Goal: Task Accomplishment & Management: Complete application form

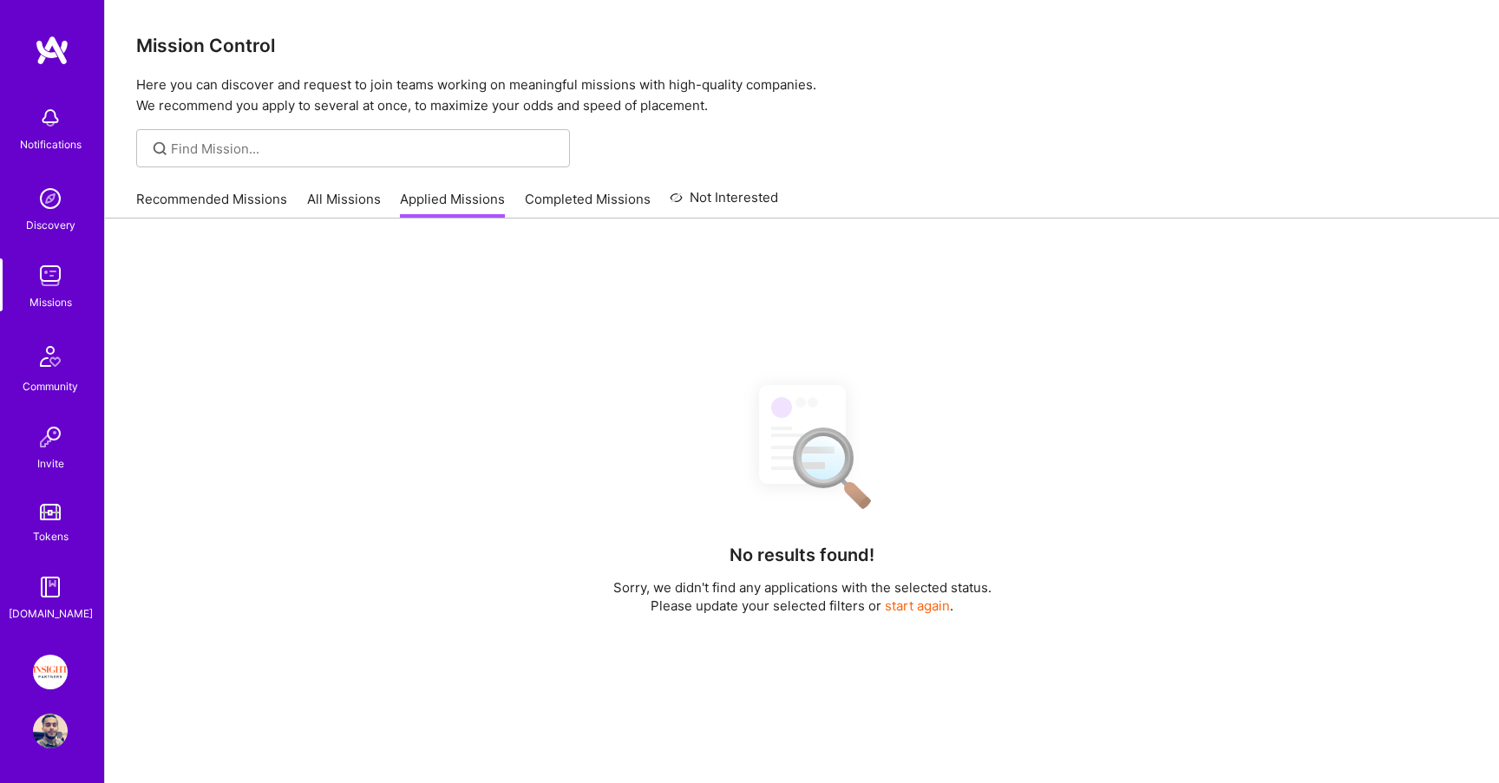
click at [231, 194] on link "Recommended Missions" at bounding box center [211, 204] width 151 height 29
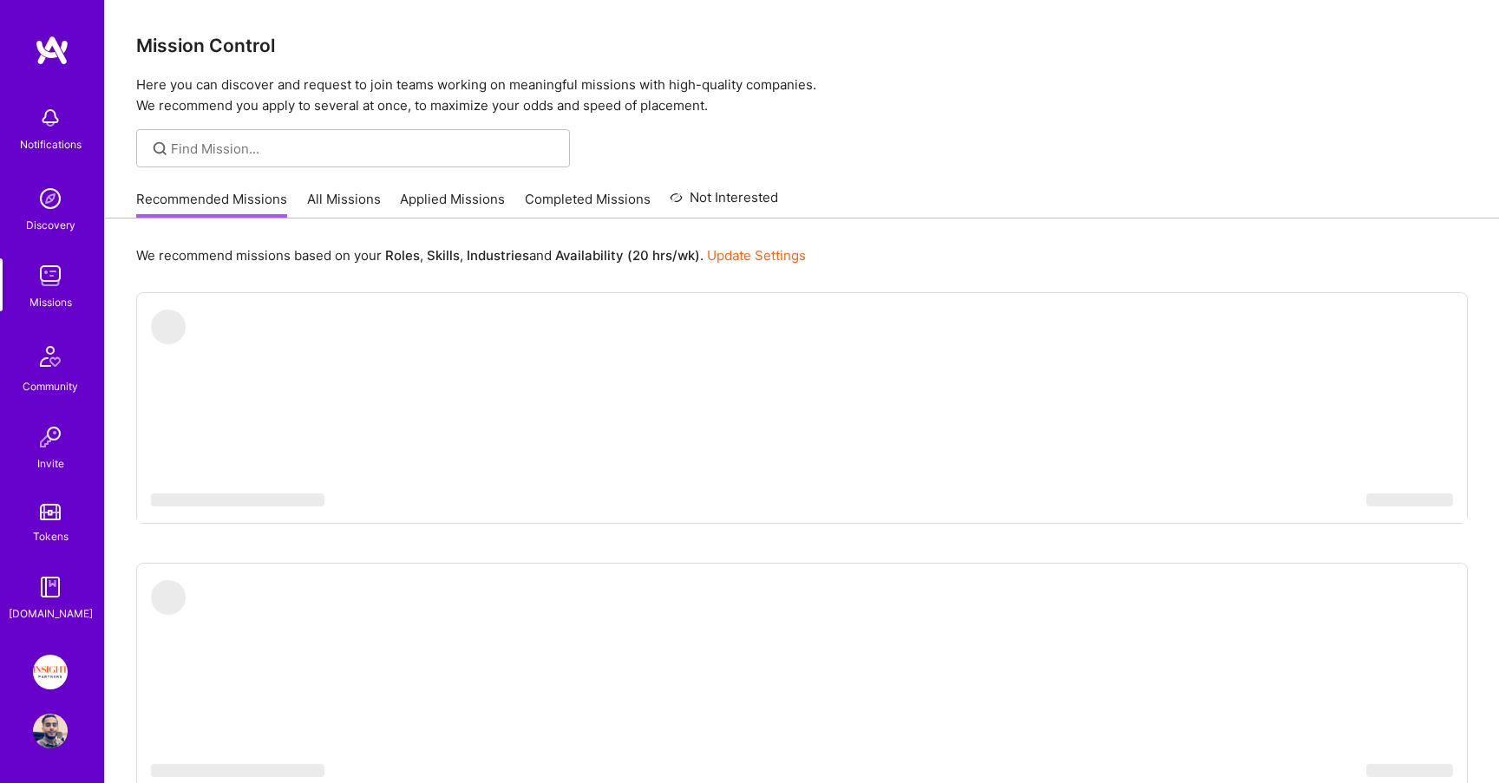
click at [335, 200] on link "All Missions" at bounding box center [344, 204] width 74 height 29
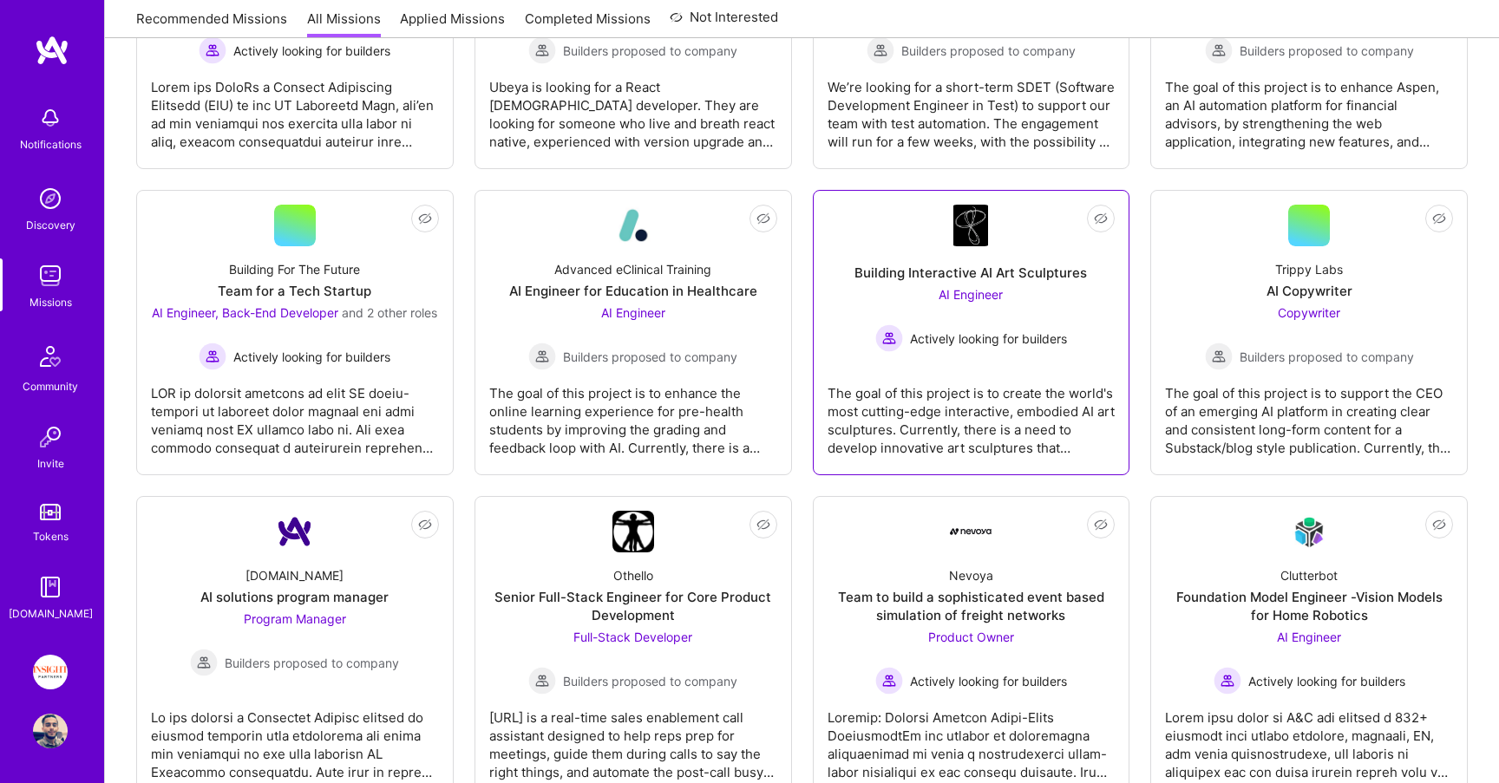
scroll to position [719, 0]
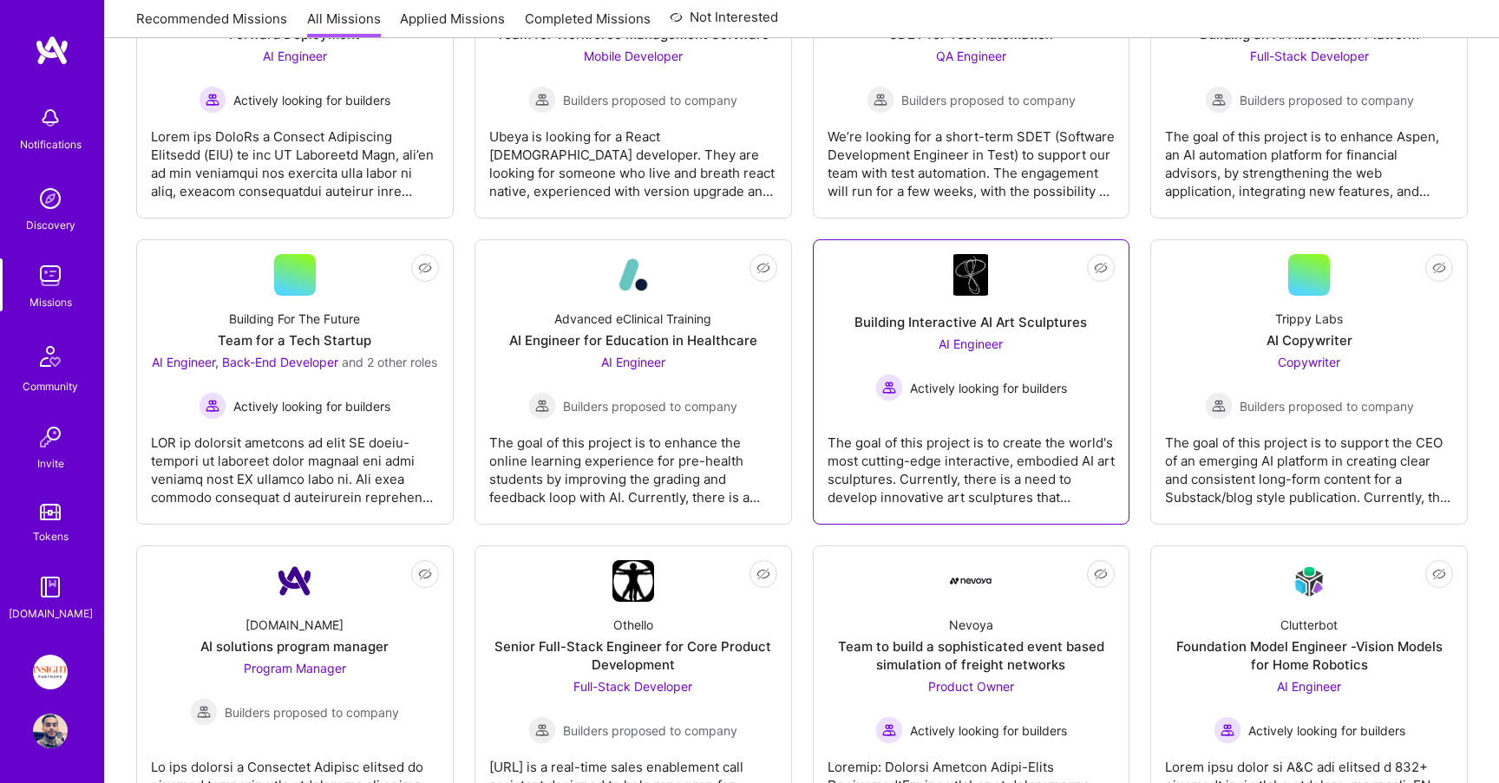
click at [966, 303] on div "Building Interactive AI Art Sculptures AI Engineer Actively looking for builders" at bounding box center [972, 349] width 288 height 106
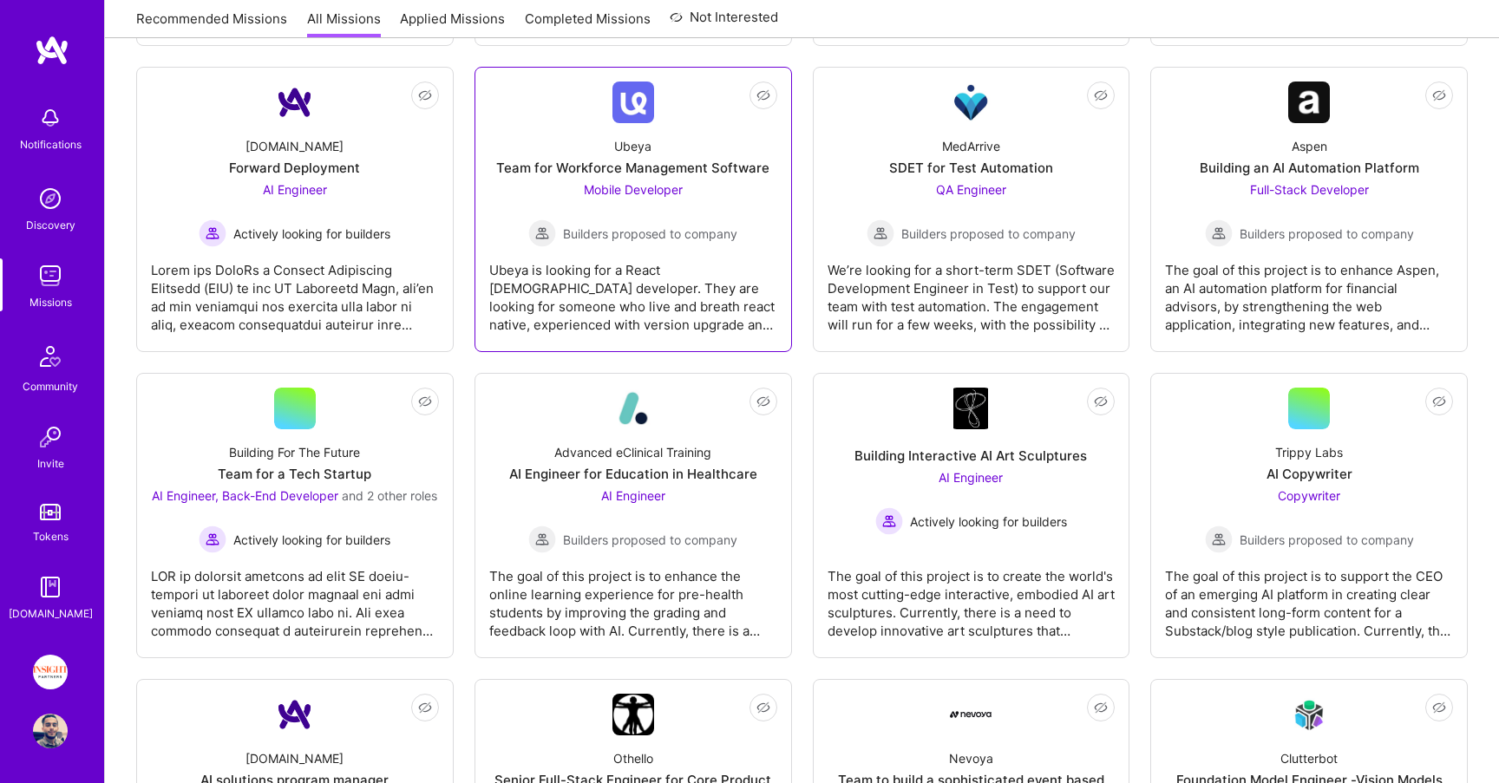
scroll to position [263, 0]
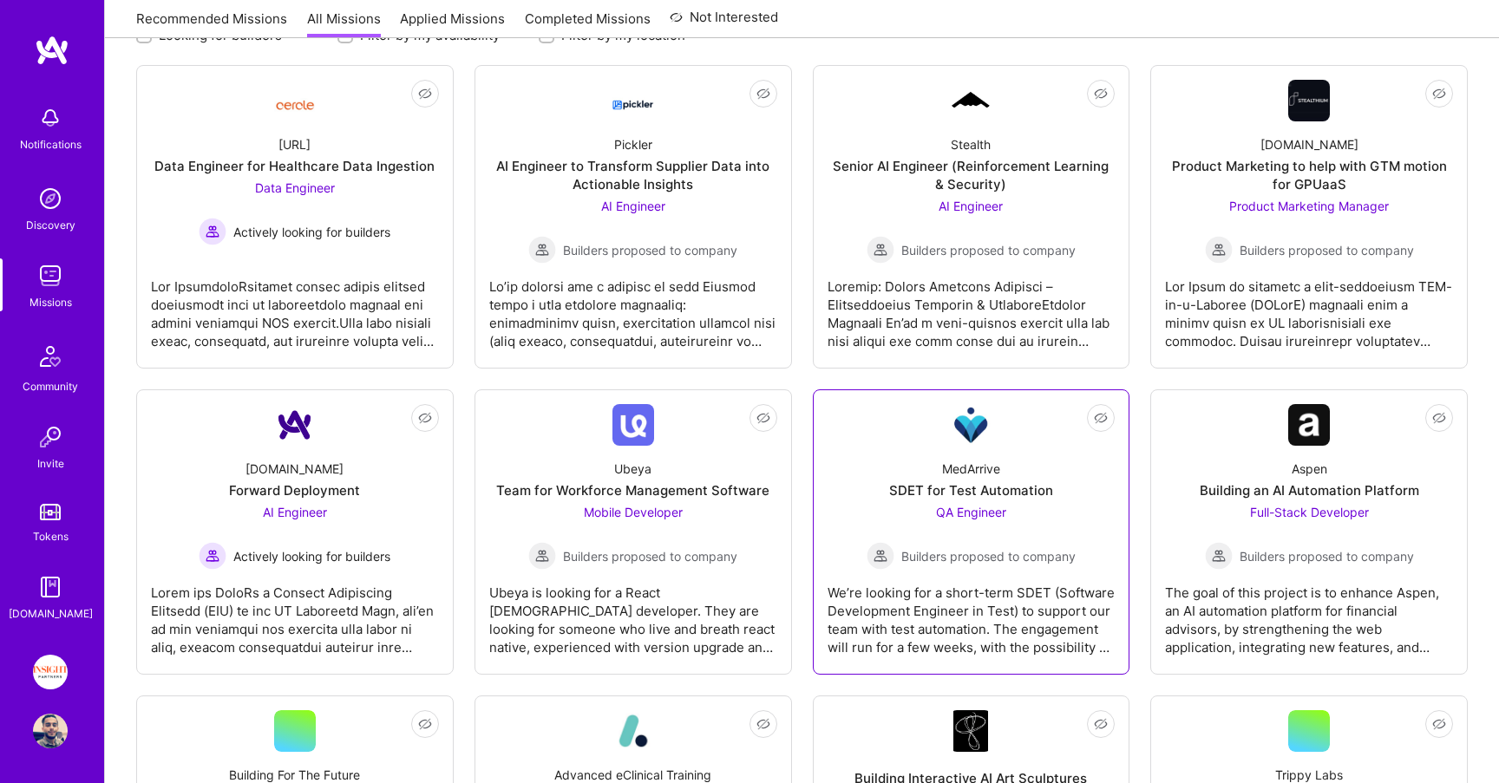
click at [946, 412] on link "Not Interested MedArrive SDET for Test Automation QA Engineer Builders proposed…" at bounding box center [972, 532] width 288 height 256
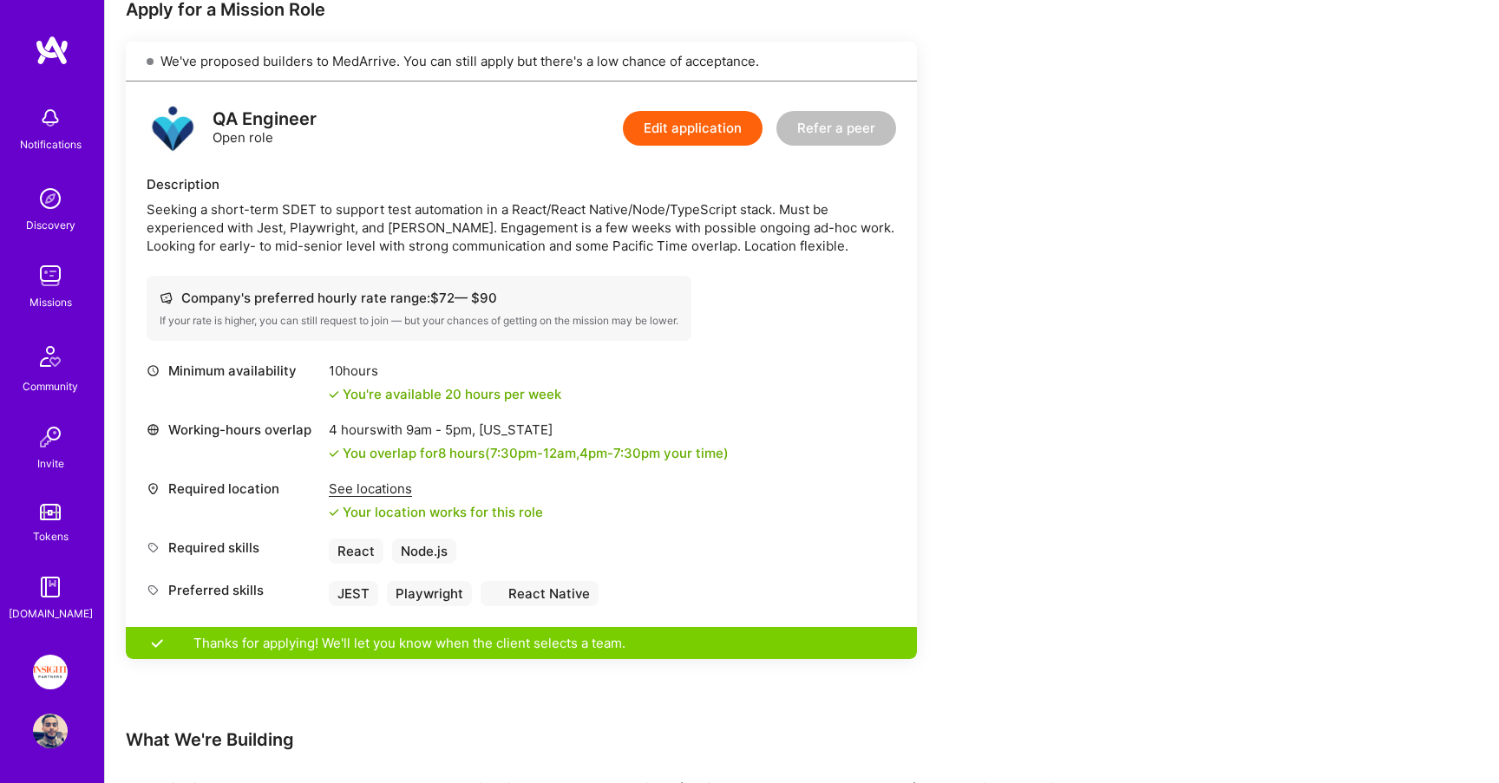
scroll to position [392, 0]
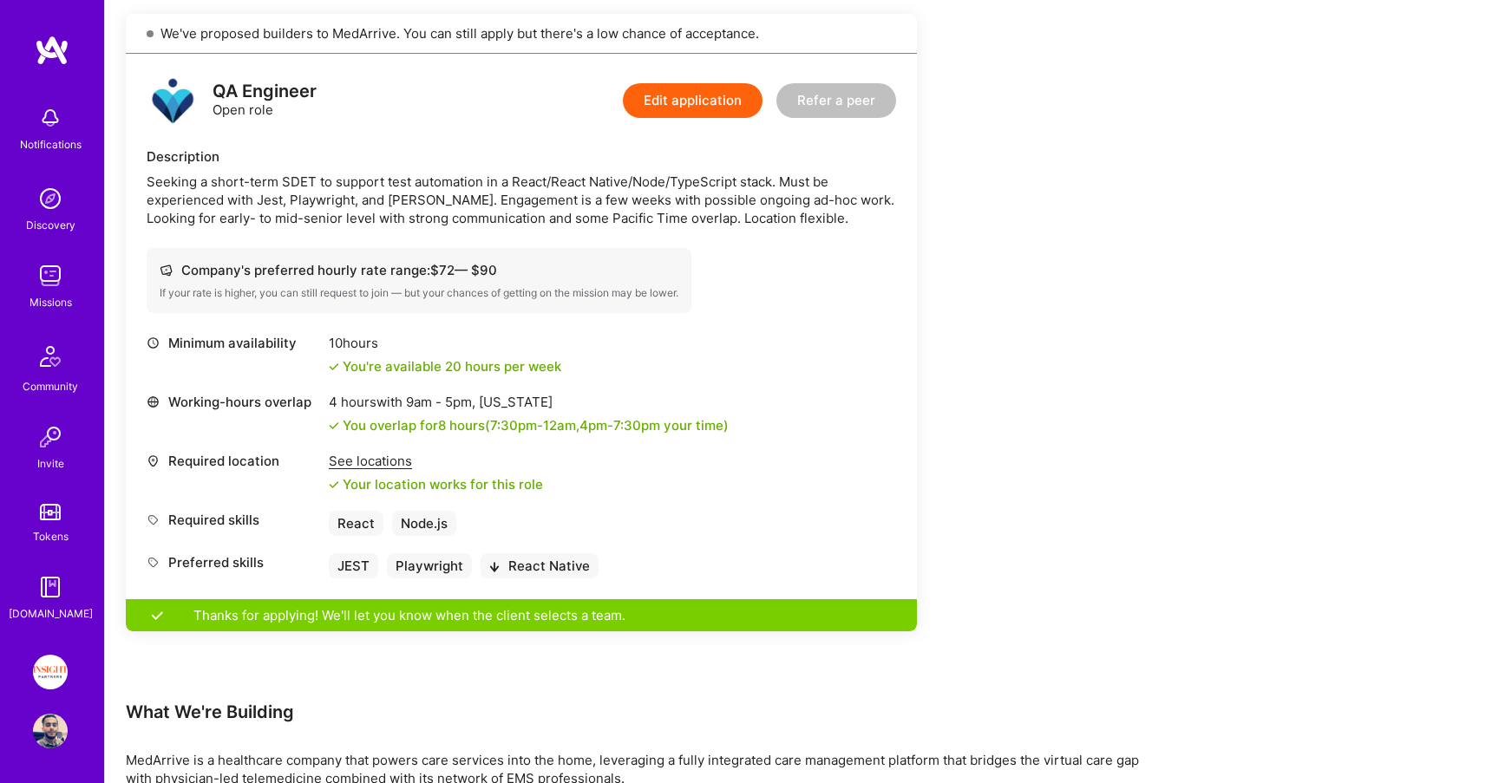
click at [387, 621] on div "Thanks for applying! We'll let you know when the client selects a team." at bounding box center [521, 616] width 791 height 32
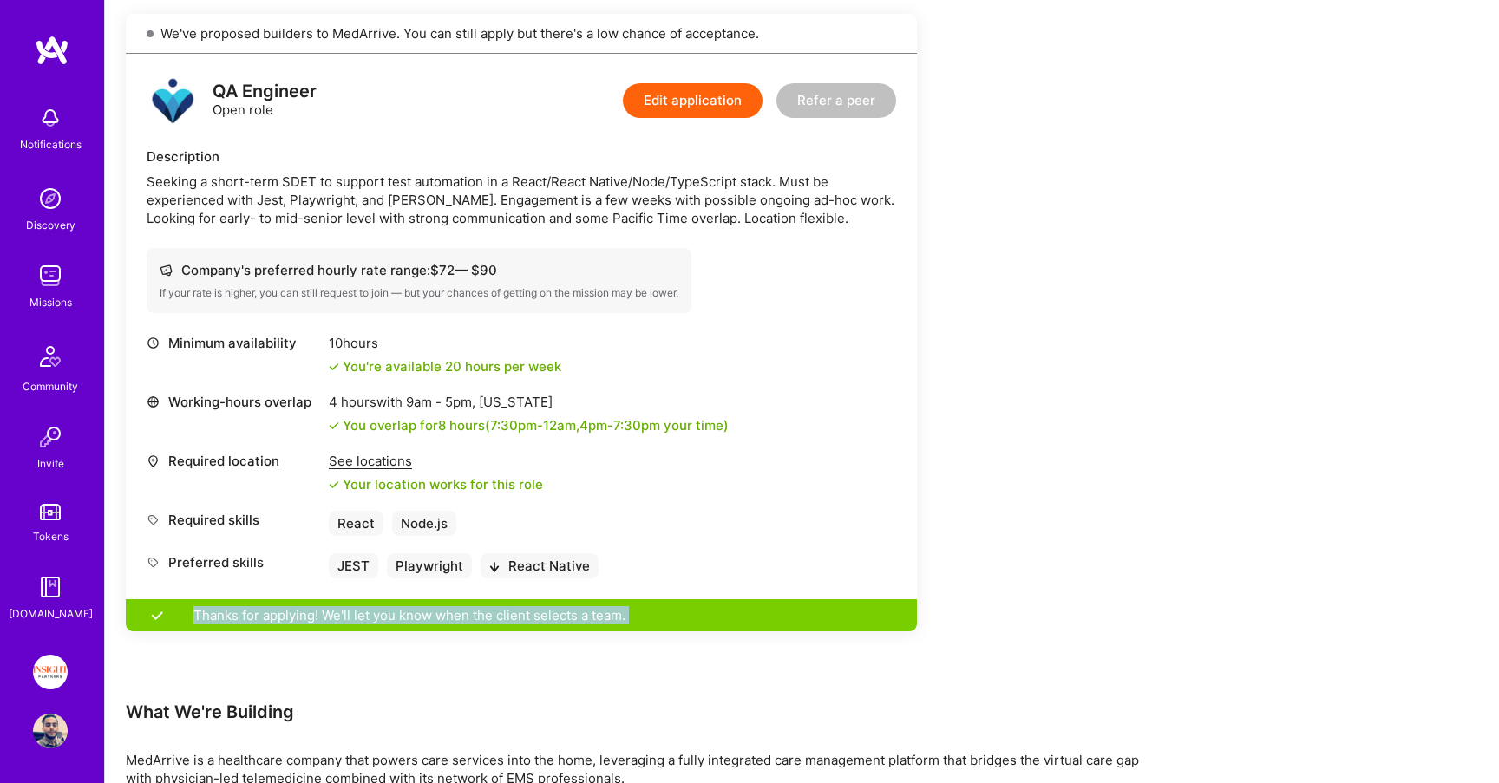
click at [387, 621] on div "Thanks for applying! We'll let you know when the client selects a team." at bounding box center [521, 616] width 791 height 32
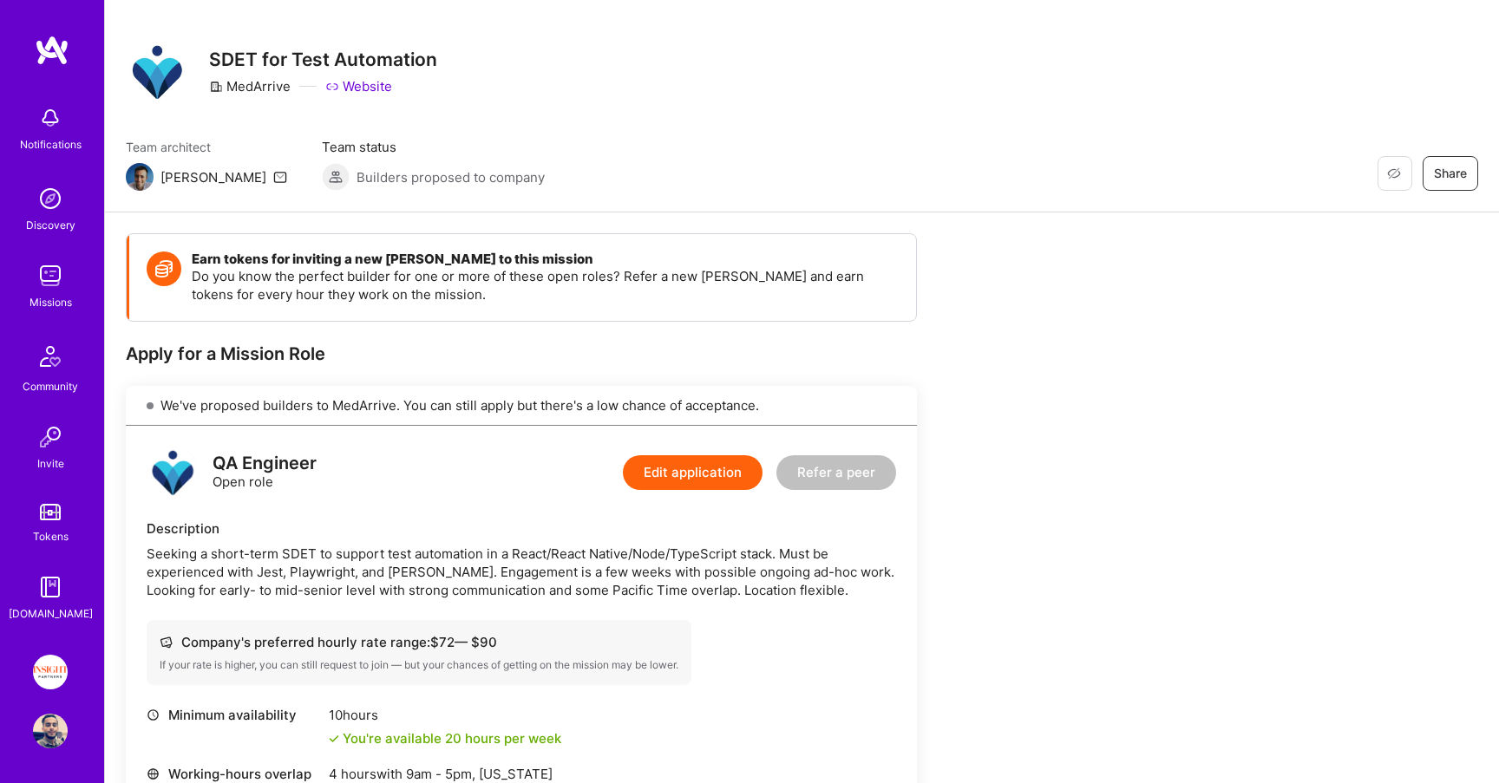
scroll to position [9, 0]
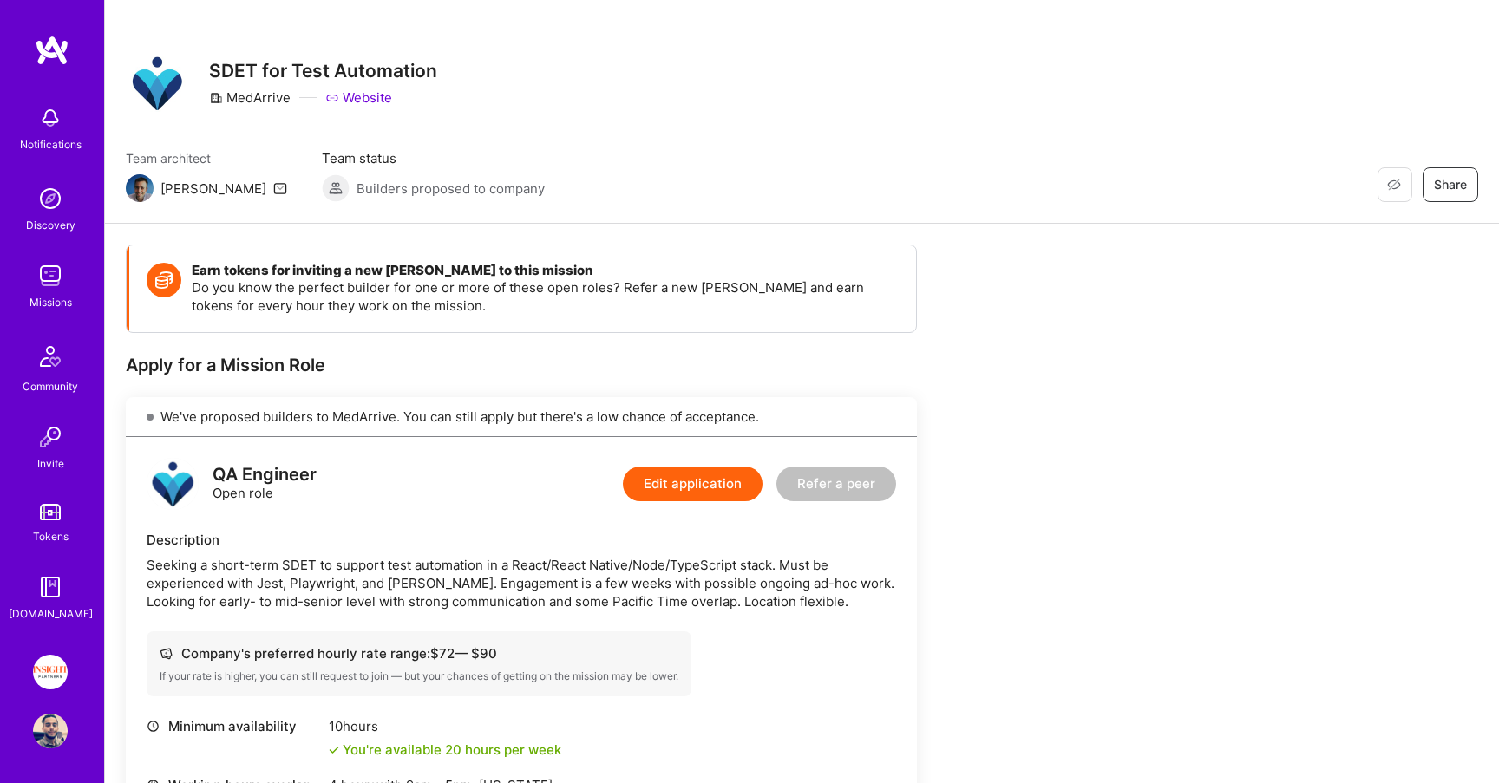
click at [170, 191] on div "[PERSON_NAME]" at bounding box center [214, 189] width 106 height 18
click at [339, 408] on div "We've proposed builders to MedArrive. You can still apply but there's a low cha…" at bounding box center [521, 417] width 791 height 40
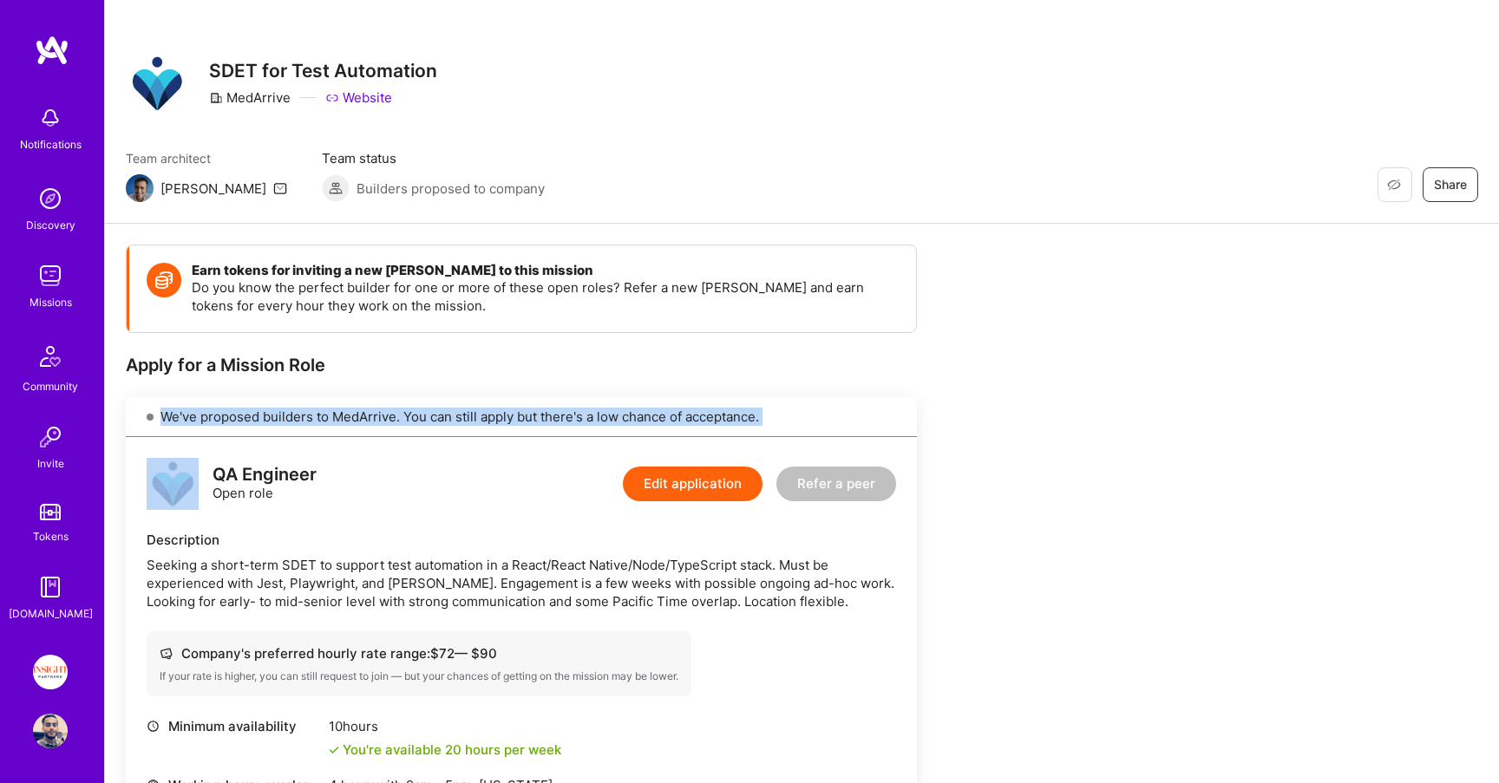
click at [339, 408] on div "We've proposed builders to MedArrive. You can still apply but there's a low cha…" at bounding box center [521, 417] width 791 height 40
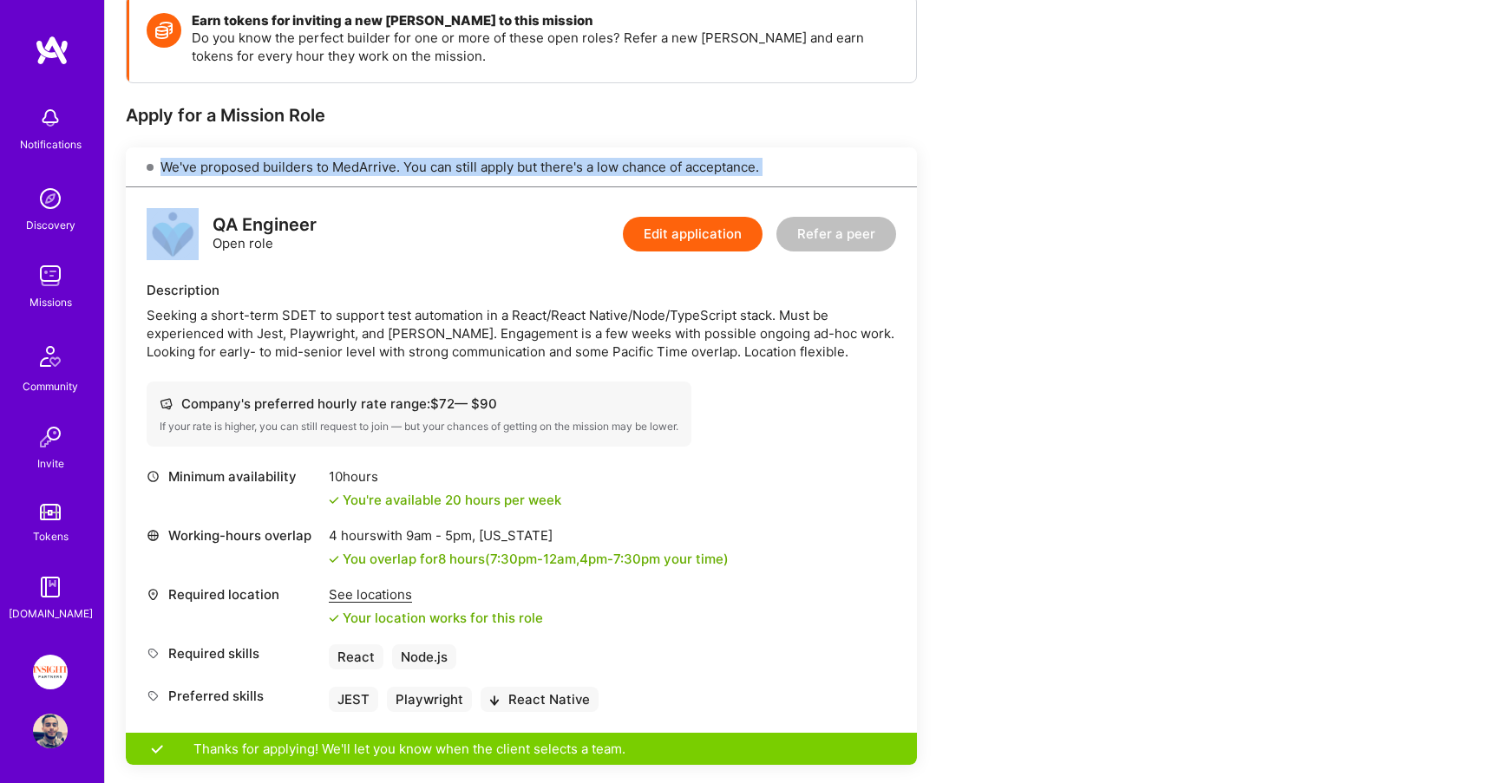
scroll to position [0, 0]
